Goal: Information Seeking & Learning: Find specific fact

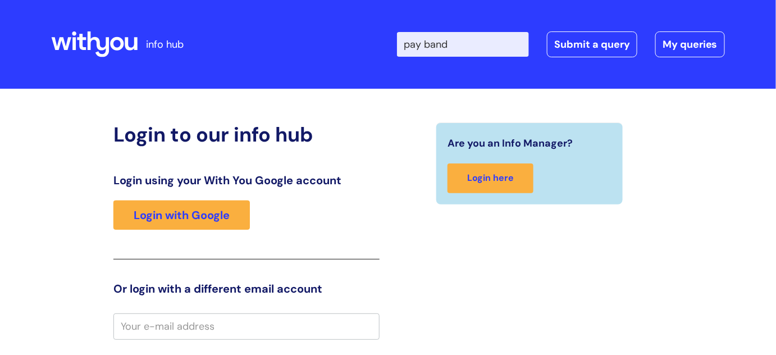
type input "pay band"
click button "Search" at bounding box center [0, 0] width 0 height 0
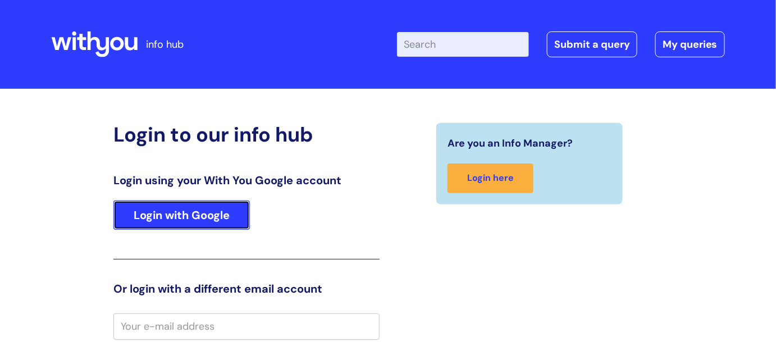
click at [234, 213] on link "Login with Google" at bounding box center [181, 214] width 136 height 29
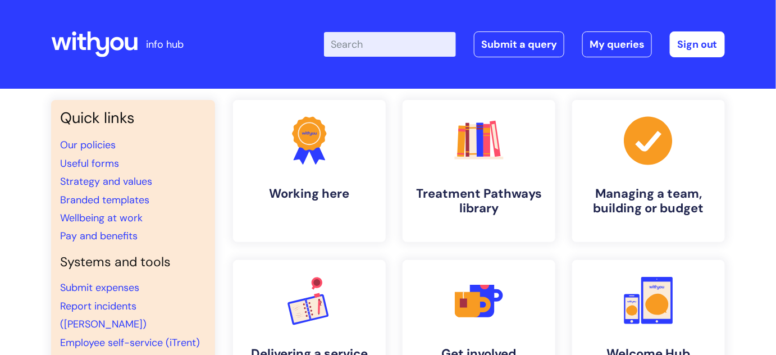
click at [370, 44] on input "Enter your search term here..." at bounding box center [390, 44] width 132 height 25
type input "pay"
click button "Search" at bounding box center [0, 0] width 0 height 0
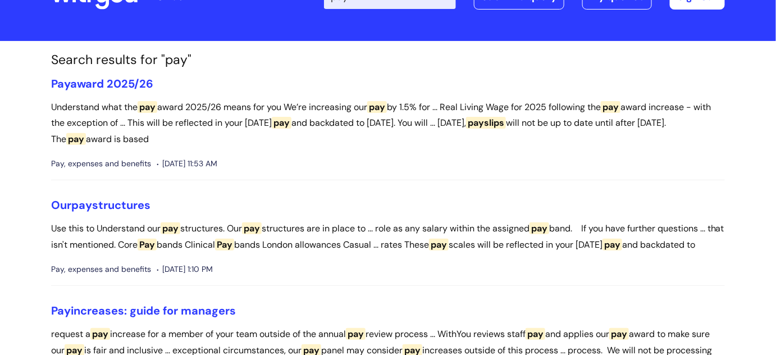
scroll to position [153, 0]
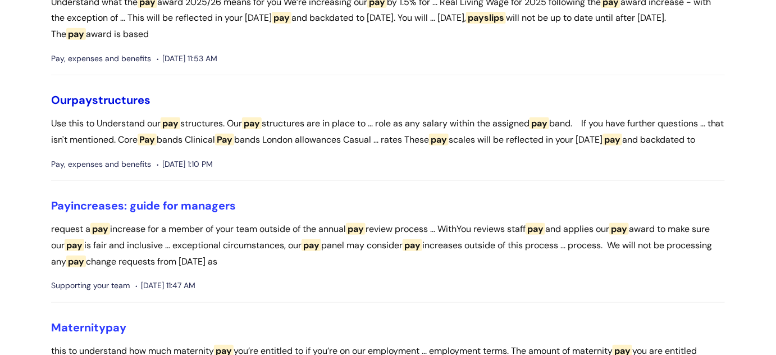
click at [149, 102] on link "Our pay structures" at bounding box center [100, 100] width 99 height 15
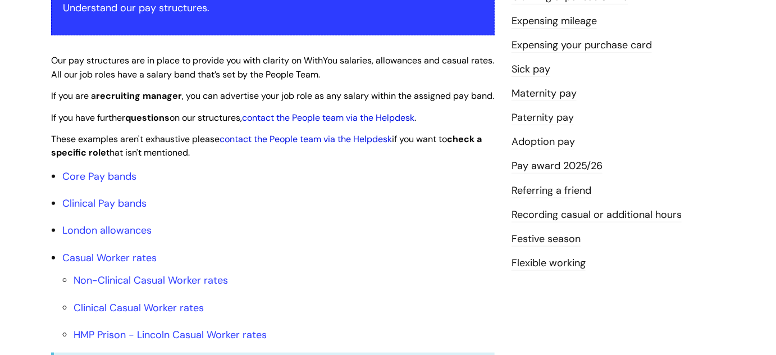
scroll to position [357, 0]
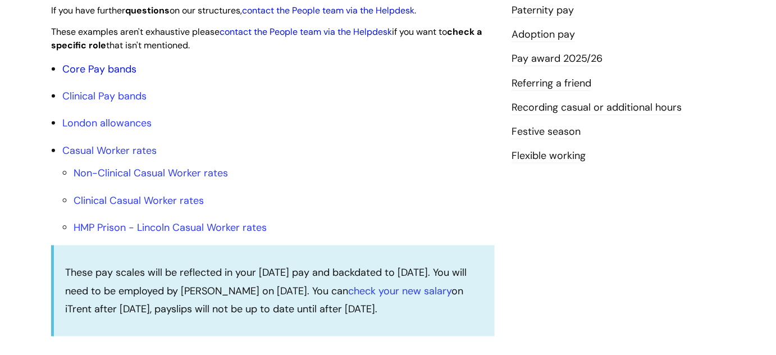
click at [124, 76] on link "Core Pay bands" at bounding box center [99, 68] width 74 height 13
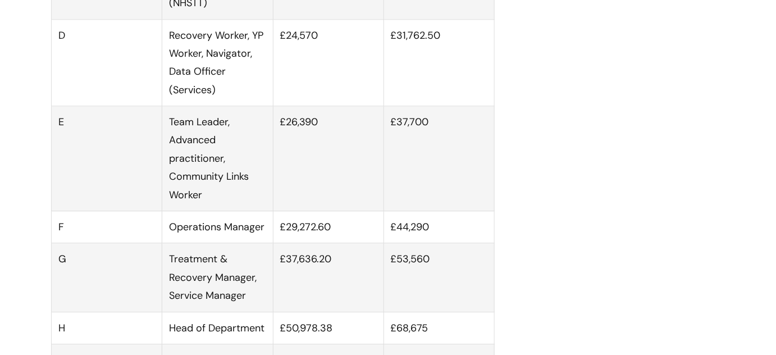
scroll to position [1021, 0]
